Goal: Transaction & Acquisition: Purchase product/service

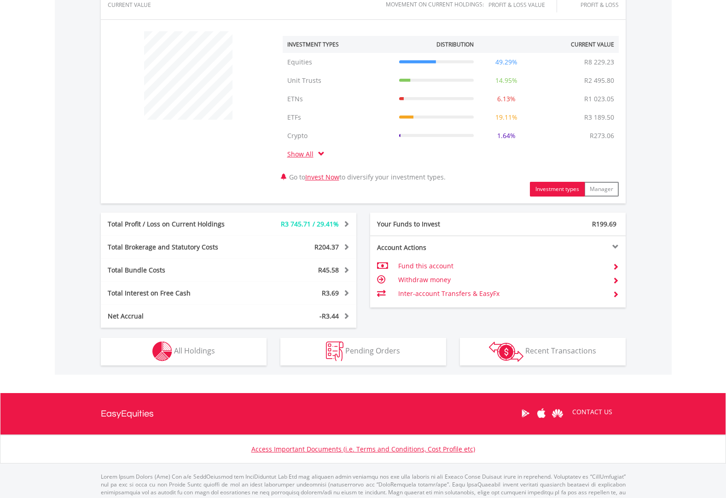
scroll to position [354, 0]
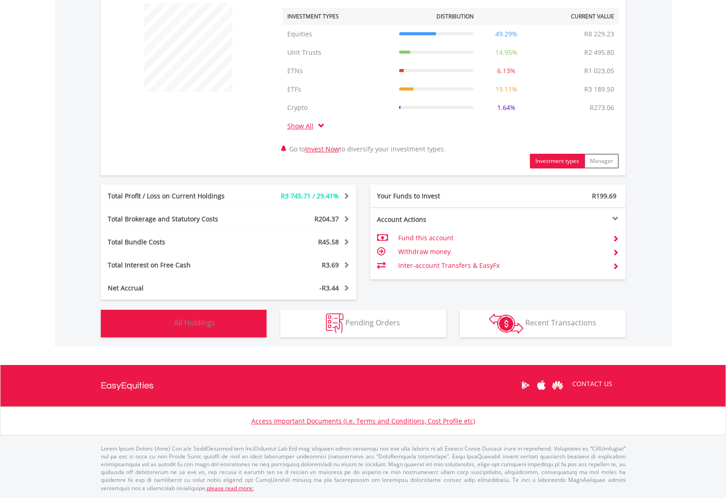
click at [157, 317] on img "button" at bounding box center [162, 323] width 20 height 20
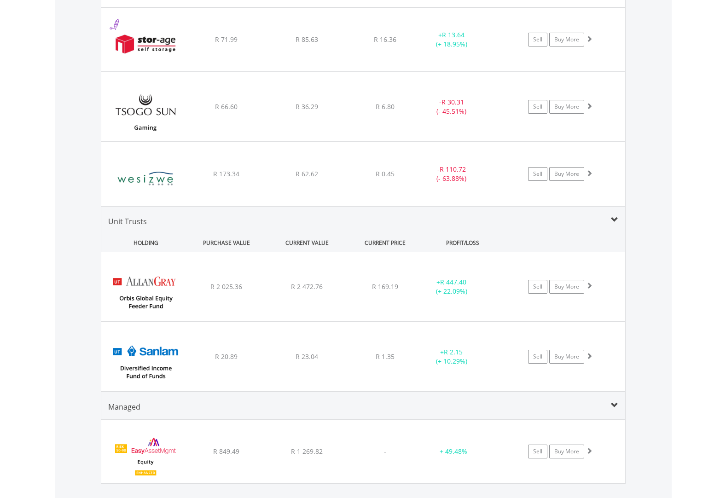
scroll to position [2054, 0]
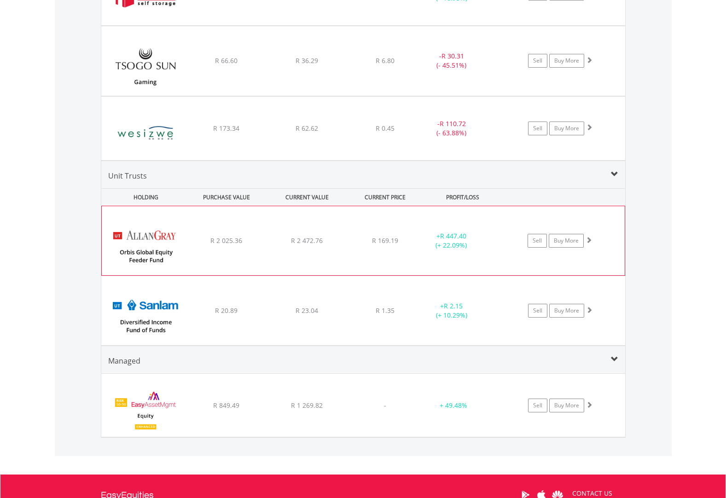
click at [563, 255] on div "﻿ Allan Gray Orbis Global Equity Feeder Fund R 2 025.36 R 2 472.76 R 169.19 + R…" at bounding box center [363, 240] width 523 height 69
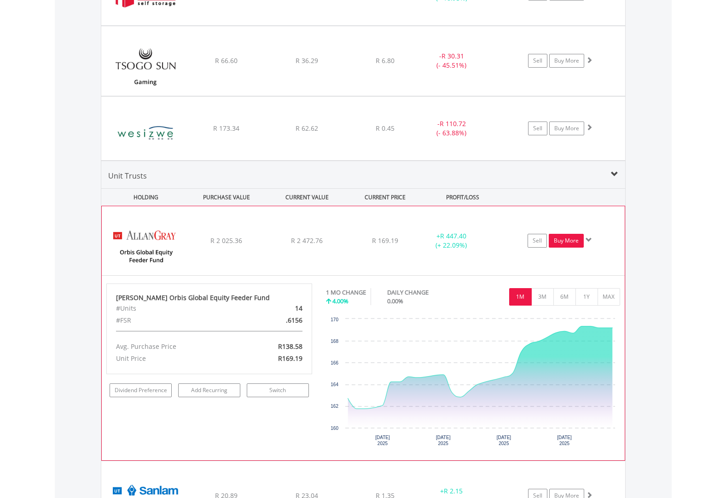
click at [559, 239] on link "Buy More" at bounding box center [566, 241] width 35 height 14
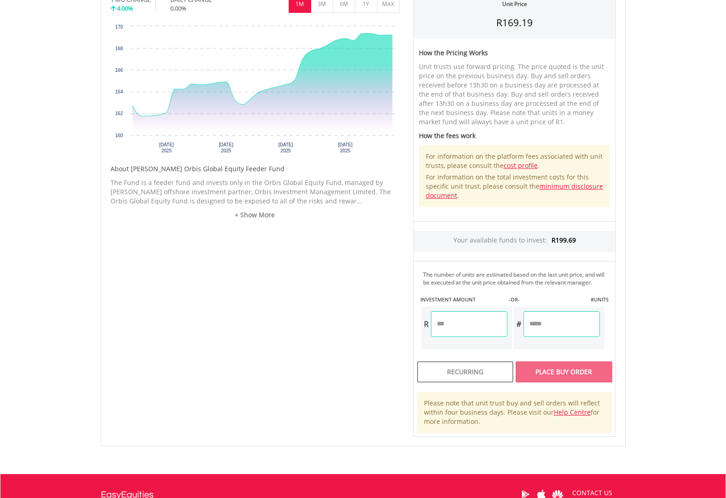
scroll to position [368, 0]
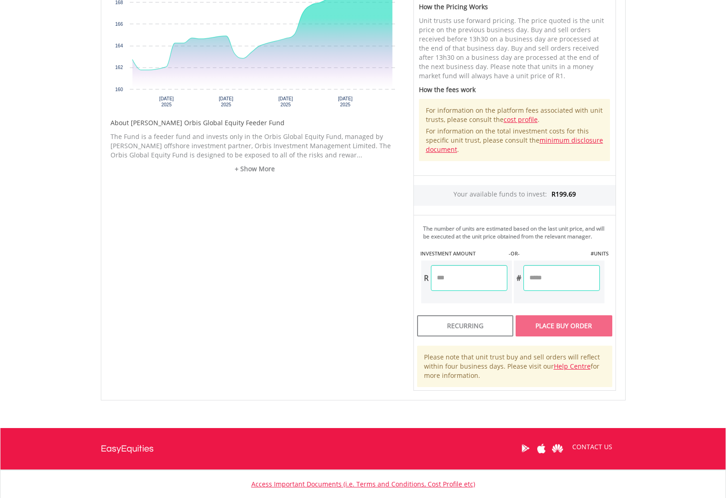
click at [539, 278] on input "number" at bounding box center [561, 278] width 76 height 26
type input "*"
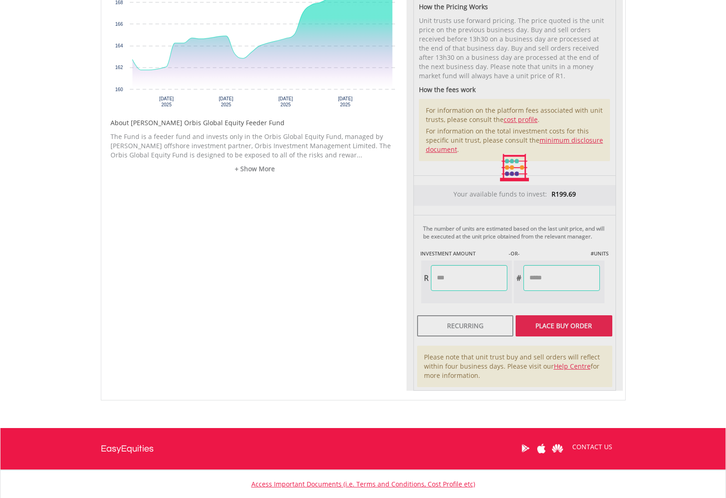
type input "******"
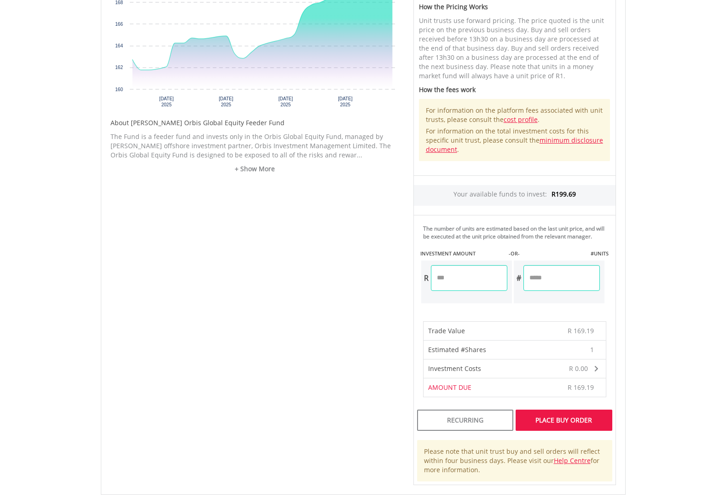
click at [547, 419] on div "Place Buy Order" at bounding box center [564, 420] width 96 height 21
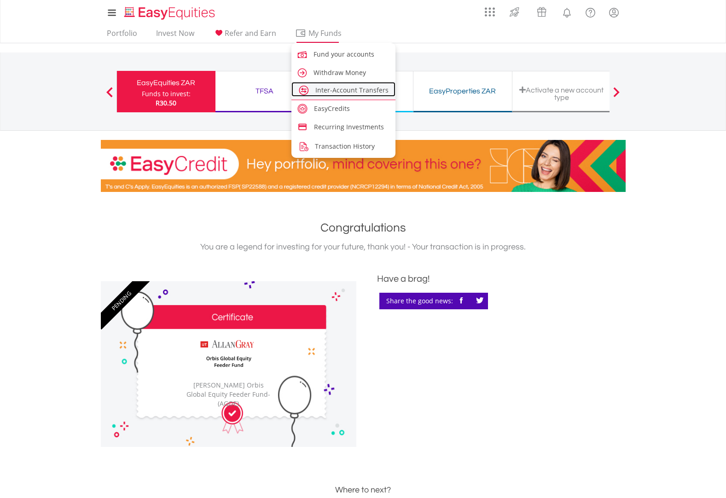
click at [334, 88] on span "Inter-Account Transfers" at bounding box center [351, 90] width 73 height 9
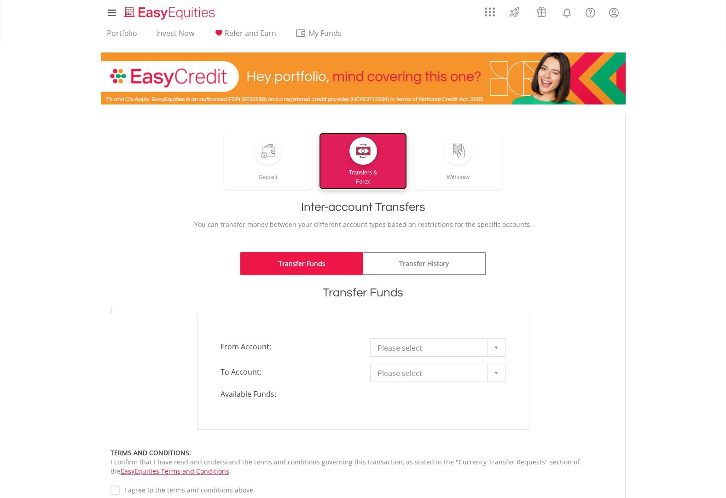
click at [361, 152] on div at bounding box center [363, 151] width 15 height 15
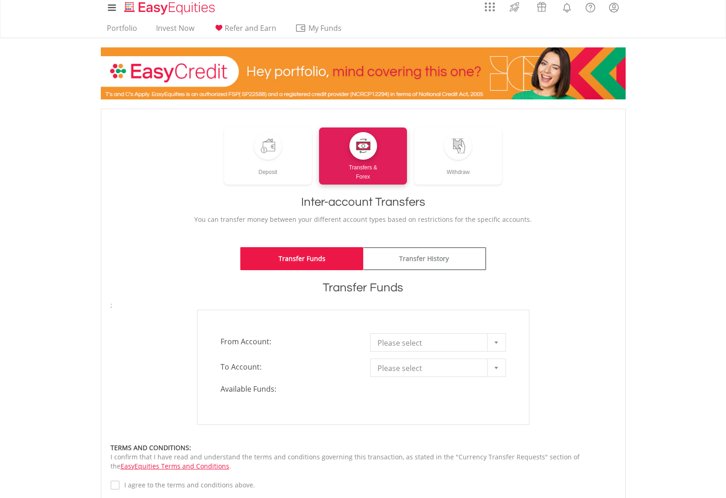
scroll to position [46, 0]
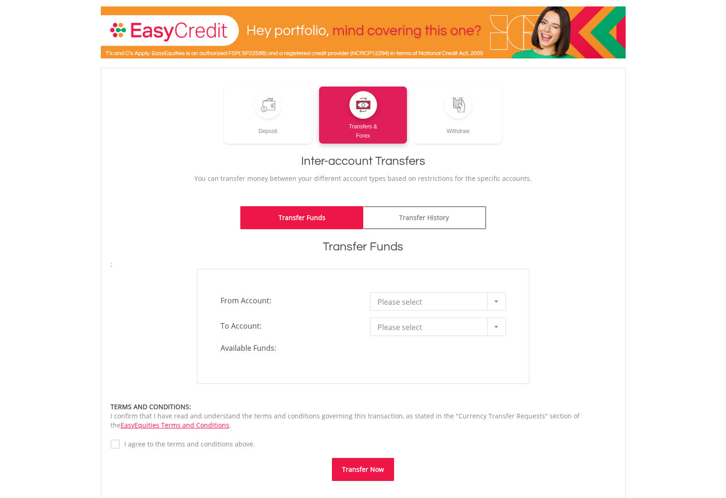
click at [496, 302] on b at bounding box center [496, 302] width 4 height 2
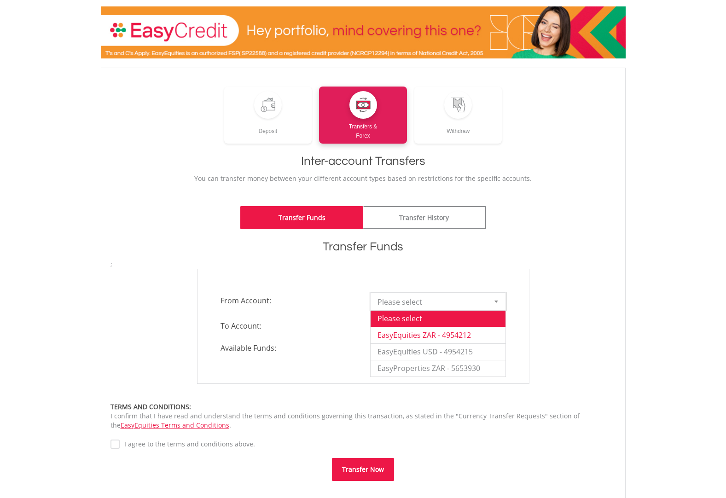
click at [423, 336] on li "EasyEquities ZAR - 4954212" at bounding box center [438, 335] width 135 height 17
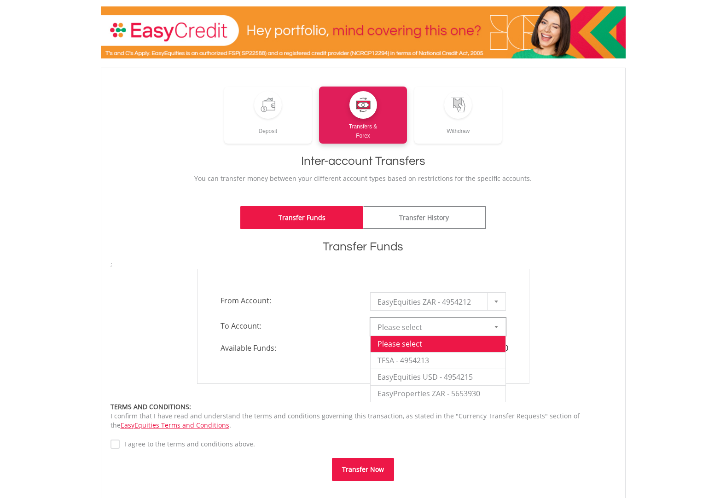
click at [496, 327] on b at bounding box center [496, 327] width 4 height 2
click at [455, 375] on li "EasyEquities USD - 4954215" at bounding box center [438, 377] width 135 height 17
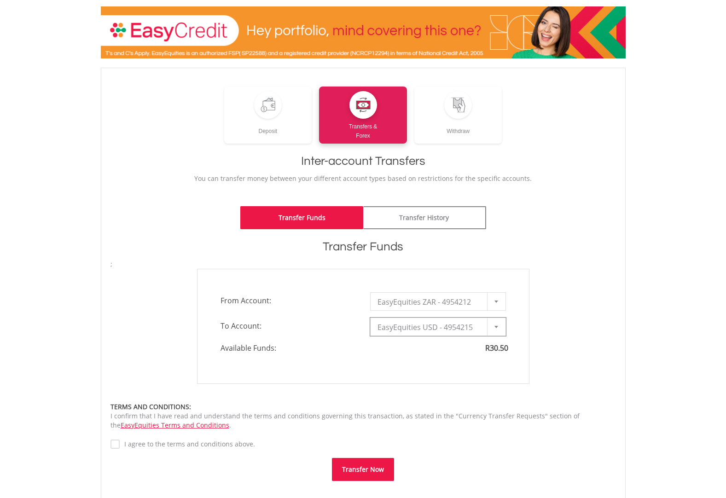
type input "*"
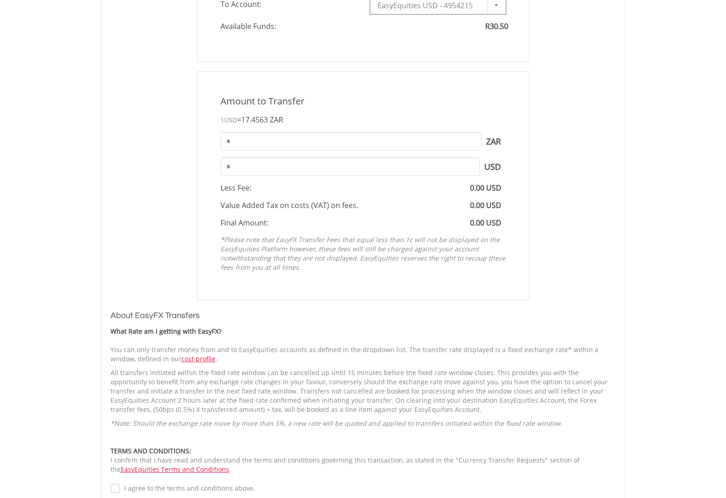
scroll to position [368, 0]
click at [242, 140] on input "*" at bounding box center [350, 141] width 261 height 18
type input "*"
type input "**"
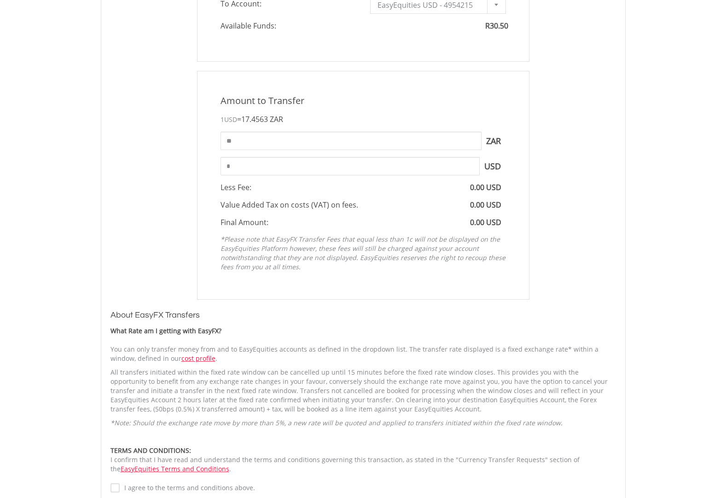
type input "****"
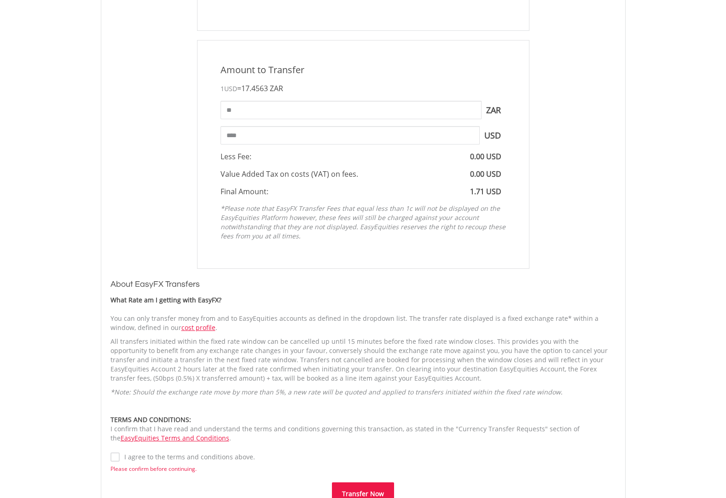
scroll to position [460, 0]
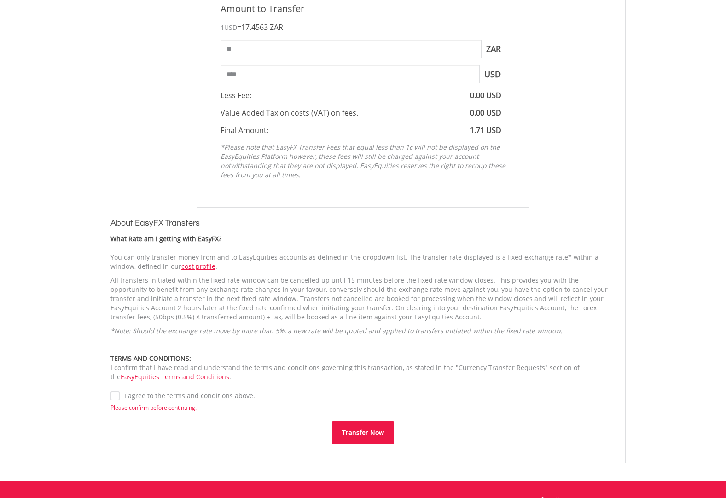
click at [369, 433] on button "Transfer Now" at bounding box center [363, 432] width 62 height 23
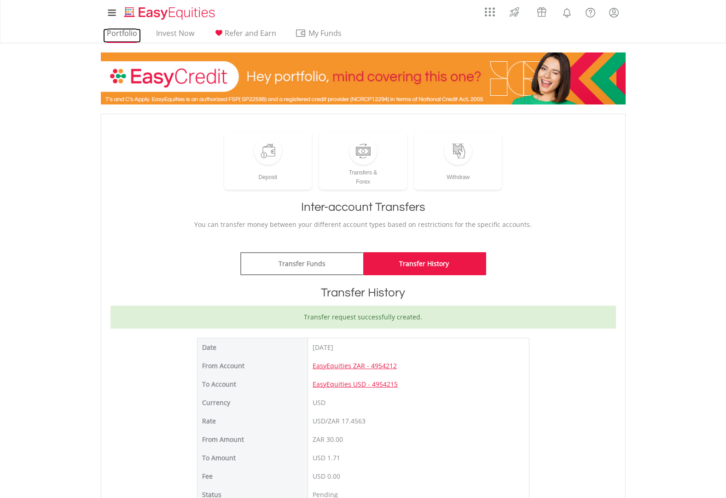
click at [134, 32] on link "Portfolio" at bounding box center [122, 36] width 38 height 14
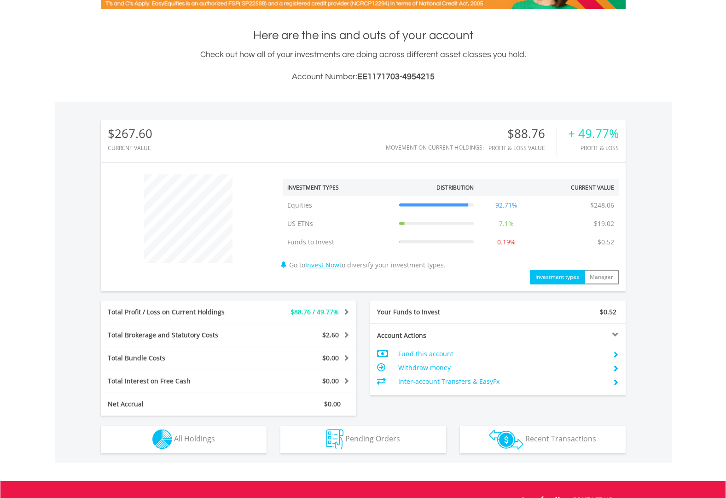
scroll to position [230, 0]
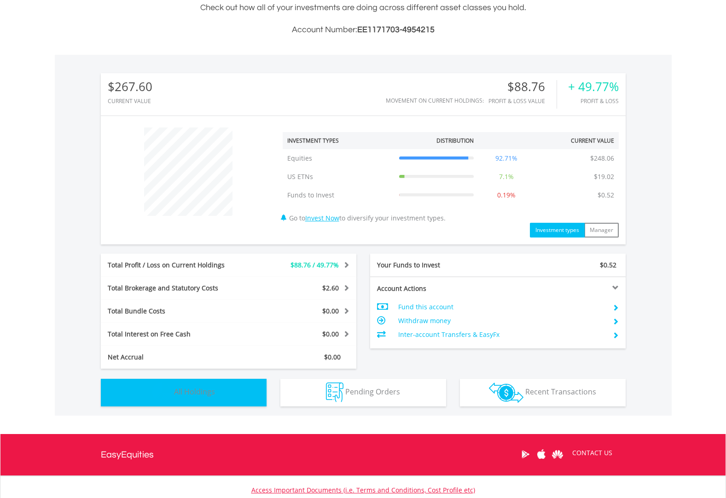
click at [157, 388] on img "button" at bounding box center [162, 393] width 20 height 20
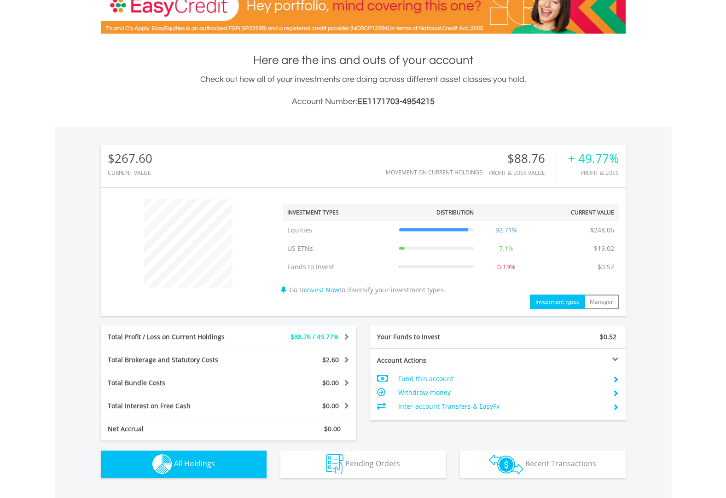
scroll to position [158, 0]
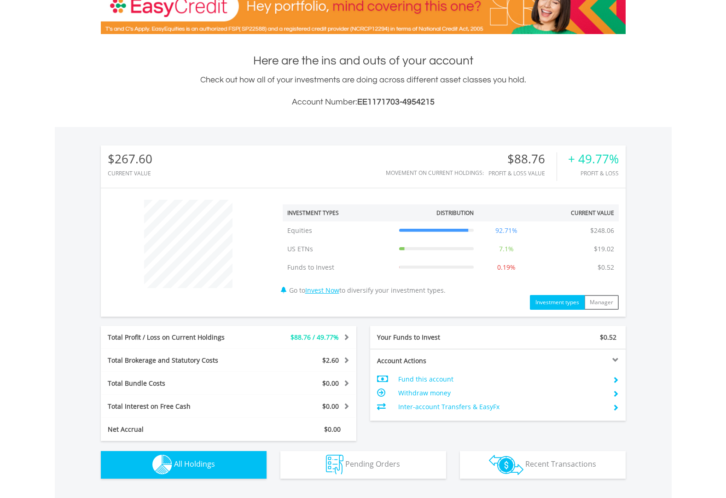
click at [568, 301] on button "Investment types" at bounding box center [557, 302] width 55 height 15
click at [568, 304] on button "Investment types" at bounding box center [557, 302] width 55 height 15
click at [564, 304] on button "Investment types" at bounding box center [557, 302] width 55 height 15
click at [563, 303] on button "Investment types" at bounding box center [557, 302] width 55 height 15
